Goal: Navigation & Orientation: Find specific page/section

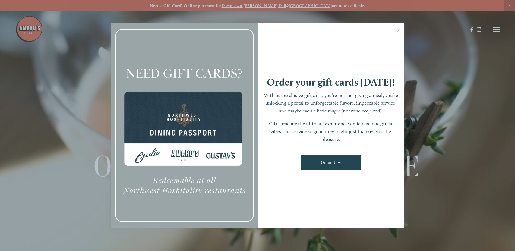
click at [496, 31] on div at bounding box center [257, 125] width 515 height 251
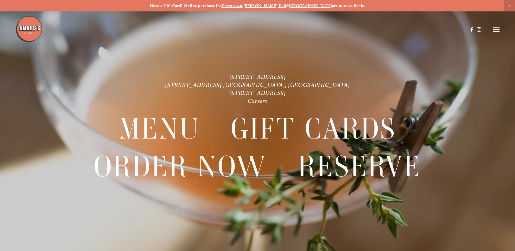
click at [496, 31] on icon at bounding box center [496, 29] width 7 height 5
click at [381, 29] on span "Menu" at bounding box center [382, 29] width 11 height 5
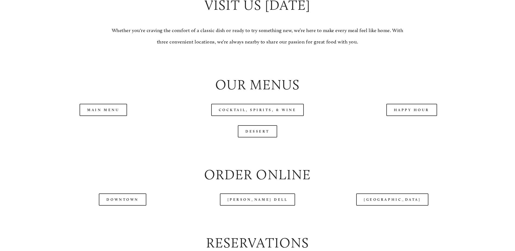
scroll to position [570, 0]
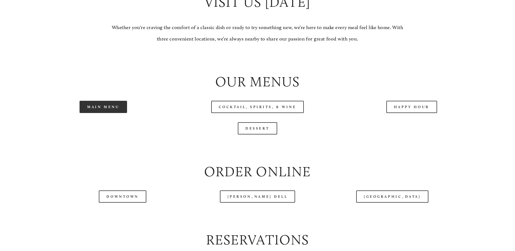
click at [113, 113] on link "Main Menu" at bounding box center [103, 107] width 47 height 12
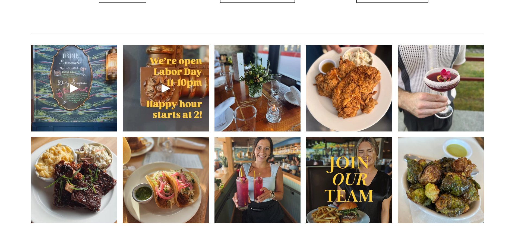
scroll to position [841, 0]
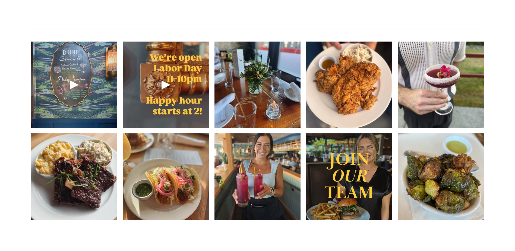
click at [398, 14] on div at bounding box center [241, 16] width 452 height 28
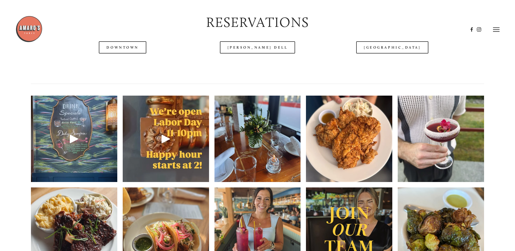
scroll to position [787, 0]
click at [386, 54] on link "[GEOGRAPHIC_DATA]" at bounding box center [392, 48] width 72 height 12
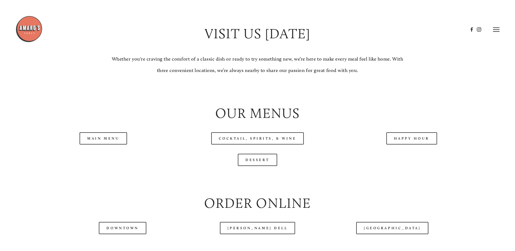
scroll to position [488, 0]
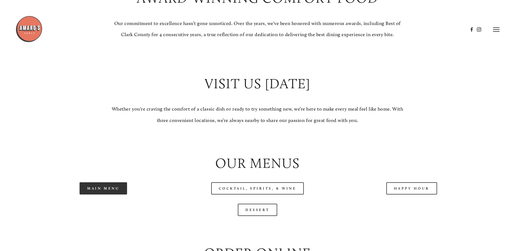
click at [101, 194] on link "Main Menu" at bounding box center [103, 188] width 47 height 12
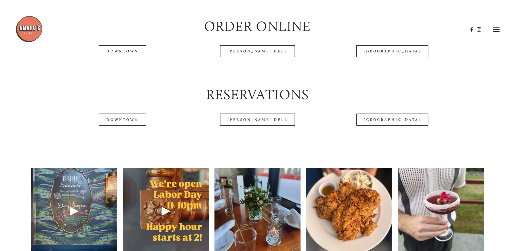
scroll to position [706, 0]
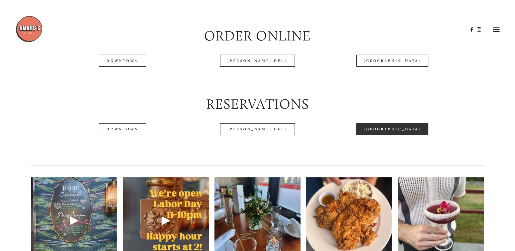
click at [392, 135] on link "[GEOGRAPHIC_DATA]" at bounding box center [392, 129] width 72 height 12
